Goal: Navigation & Orientation: Find specific page/section

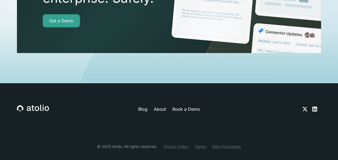
scroll to position [1904, 0]
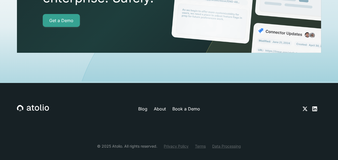
click at [160, 106] on link "About" at bounding box center [160, 109] width 12 height 6
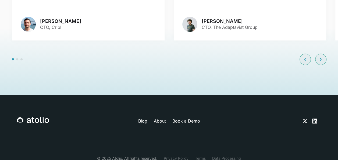
scroll to position [1299, 0]
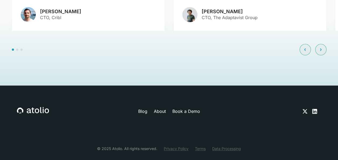
click at [314, 109] on icon at bounding box center [315, 111] width 5 height 5
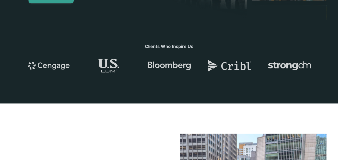
scroll to position [0, 0]
